Goal: Task Accomplishment & Management: Manage account settings

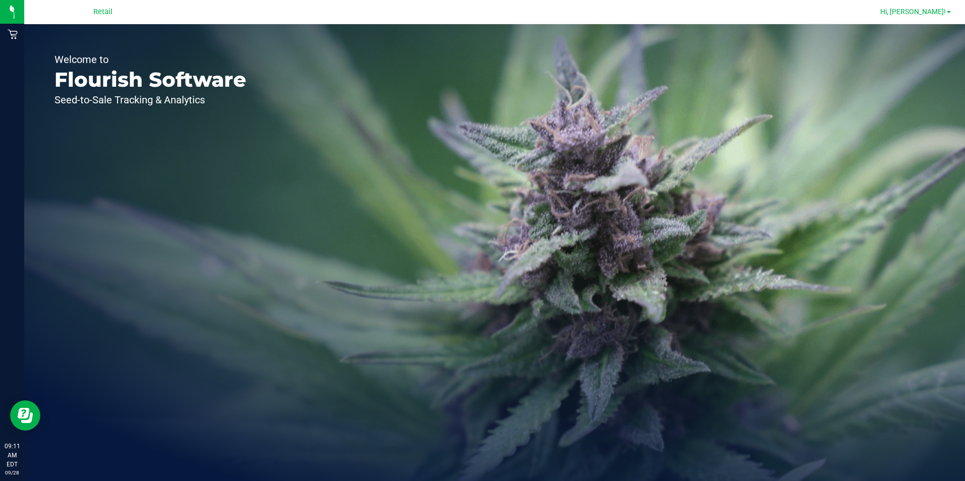
click at [918, 10] on span "Hi, [PERSON_NAME]!" at bounding box center [913, 12] width 66 height 8
click at [927, 16] on span "Hi, [PERSON_NAME]!" at bounding box center [913, 12] width 66 height 8
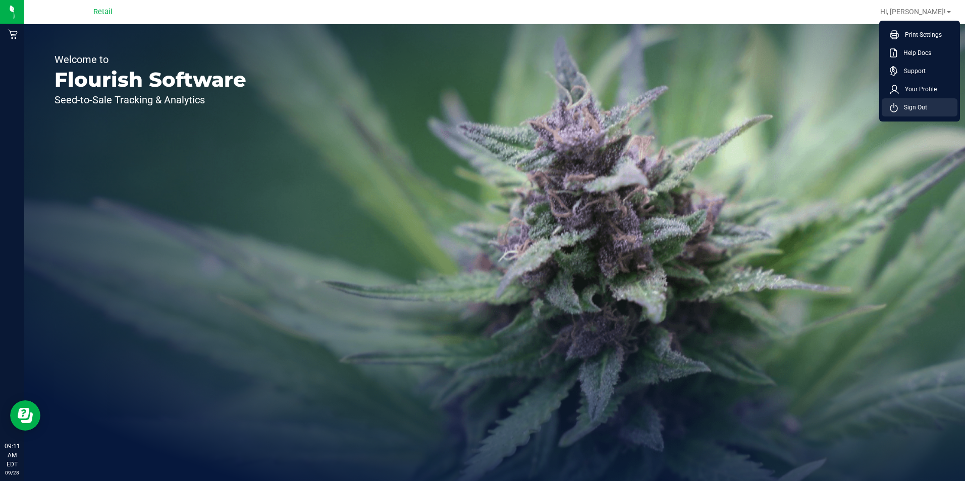
click at [901, 109] on span "Sign Out" at bounding box center [911, 107] width 29 height 10
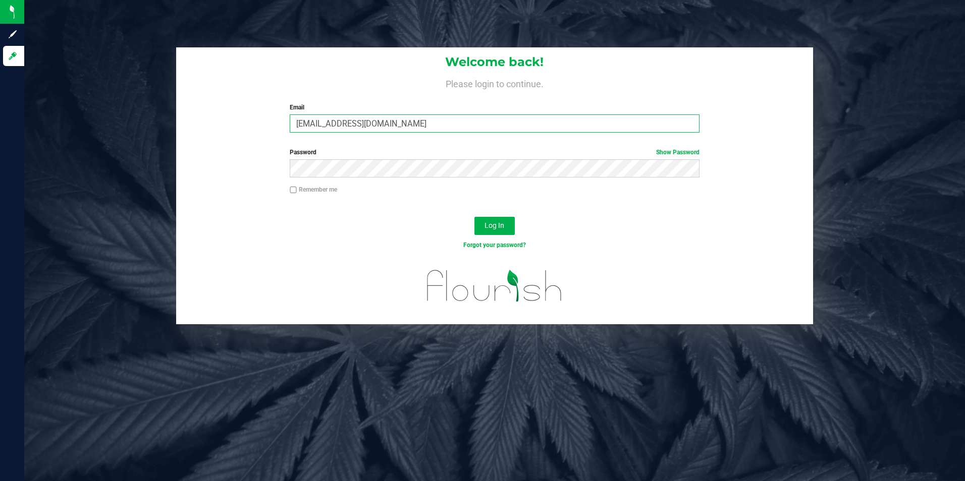
click at [454, 129] on input "[EMAIL_ADDRESS][DOMAIN_NAME]" at bounding box center [495, 124] width 410 height 18
type input "[EMAIL_ADDRESS][DOMAIN_NAME]"
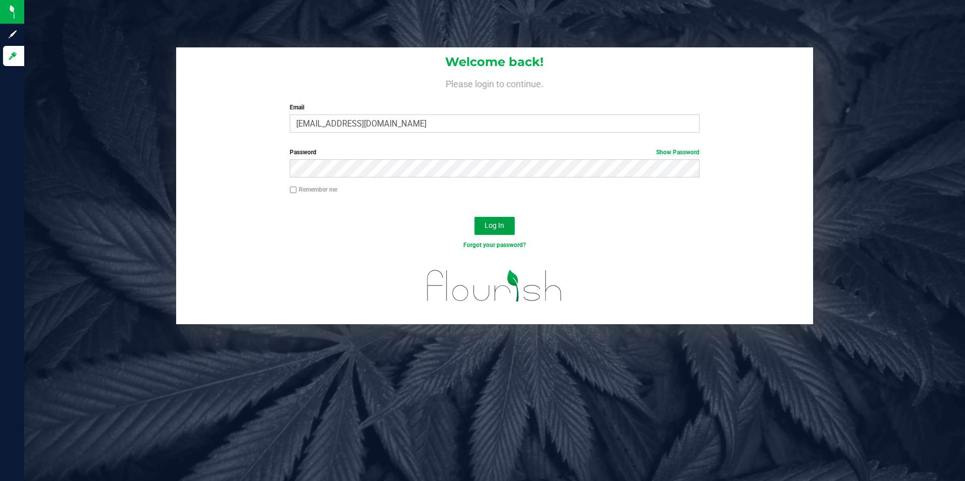
click at [497, 227] on span "Log In" at bounding box center [494, 225] width 20 height 8
